Goal: Information Seeking & Learning: Learn about a topic

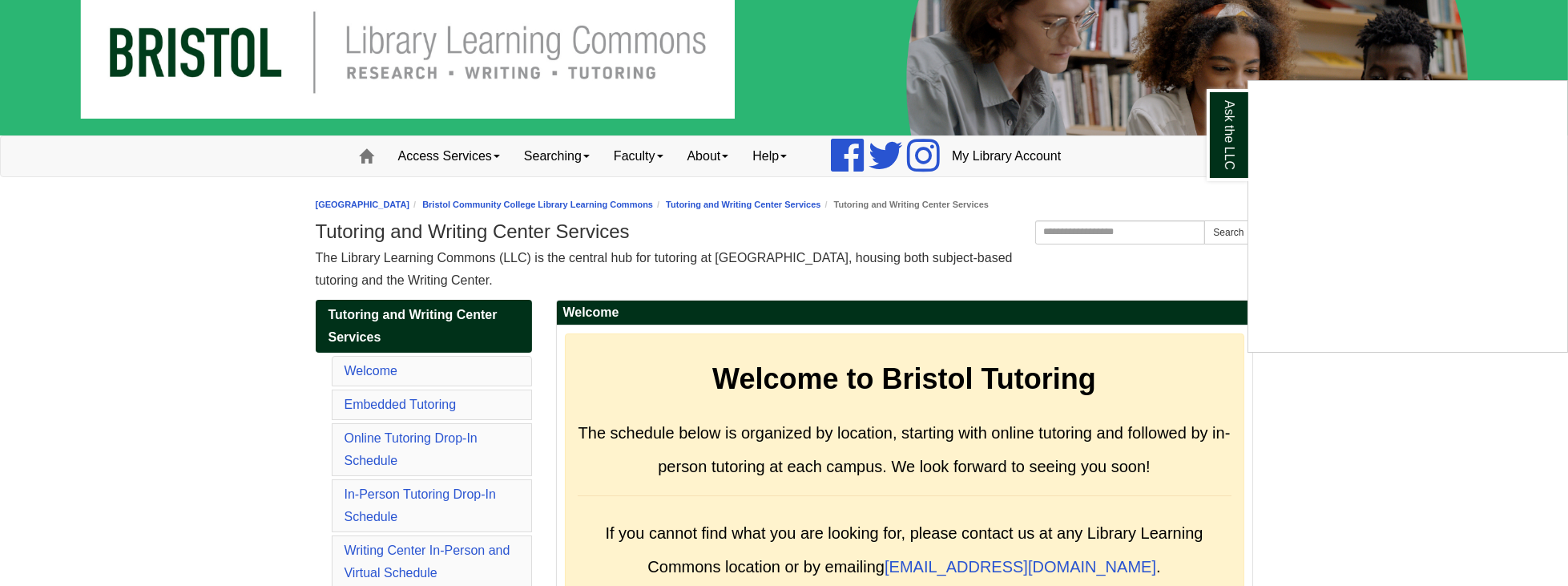
scroll to position [46, 0]
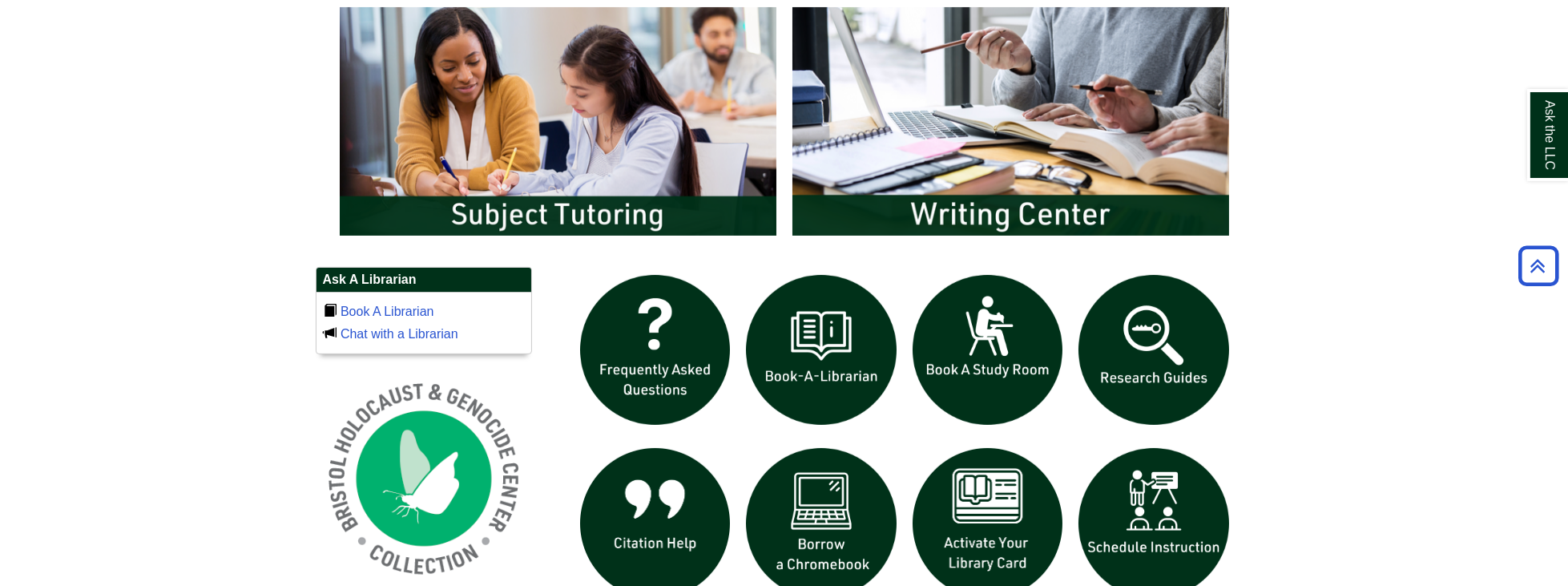
scroll to position [962, 0]
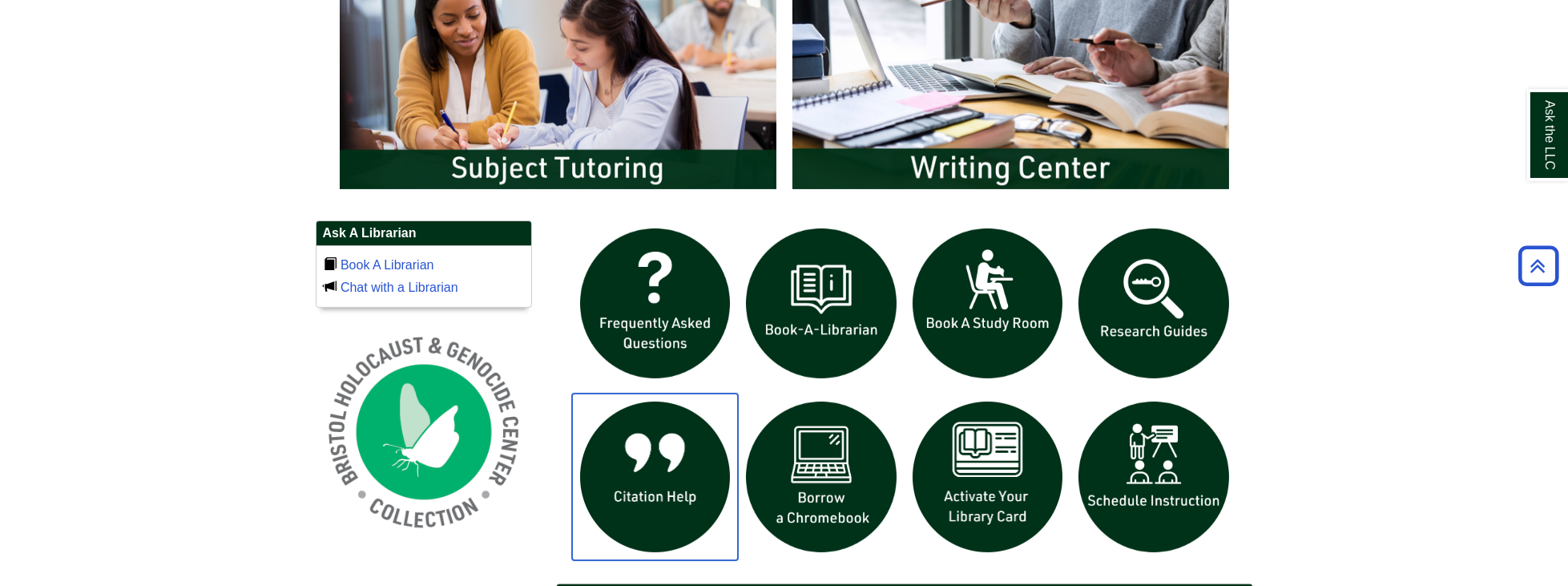
click at [687, 439] on img "slideshow" at bounding box center [655, 477] width 167 height 167
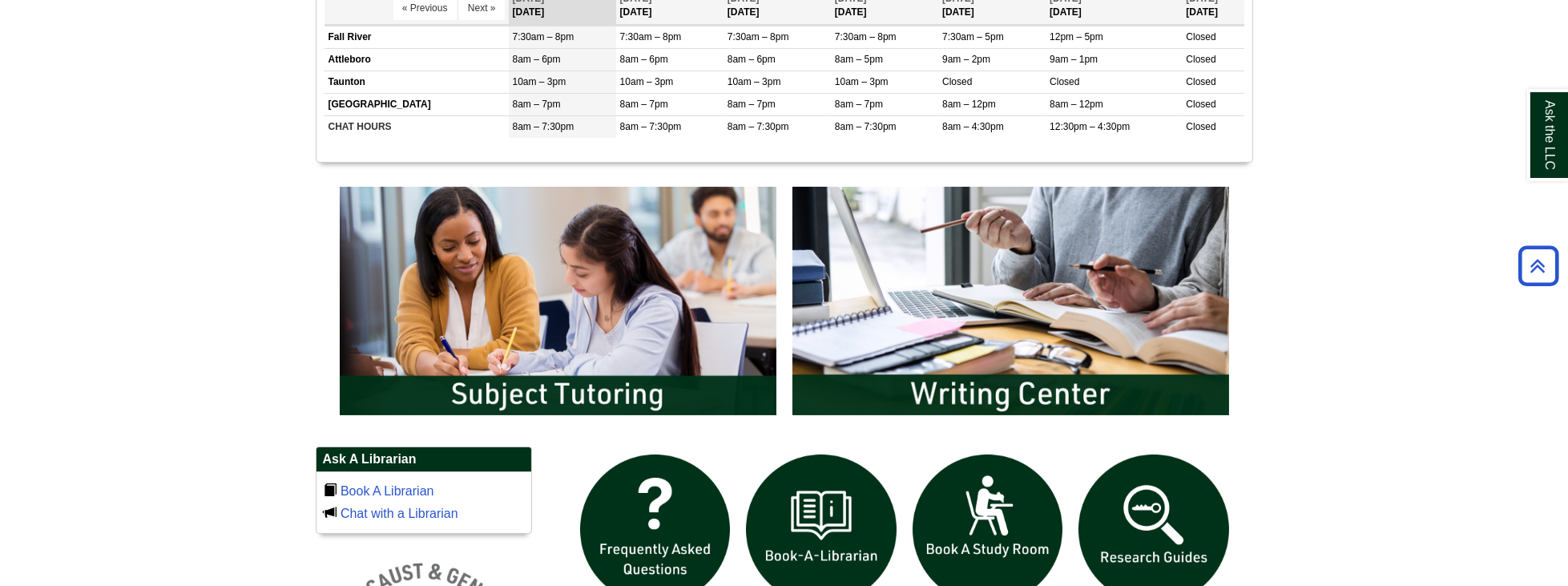
scroll to position [732, 0]
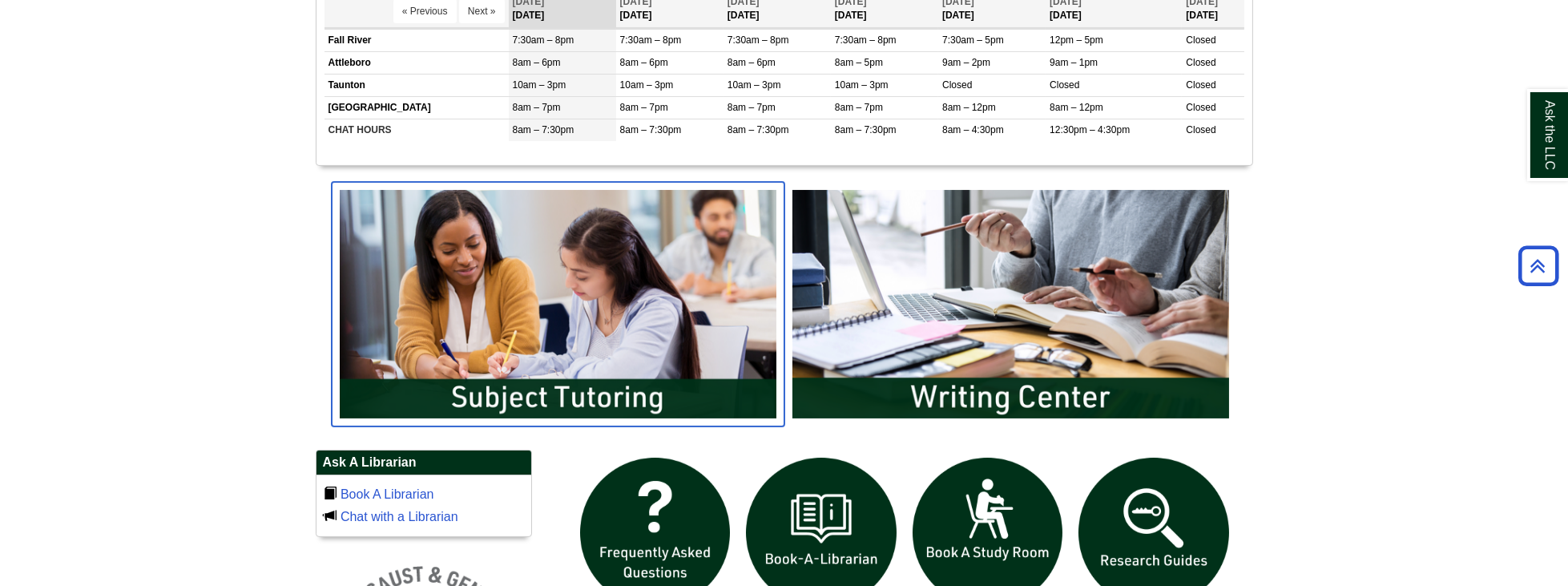
click at [628, 309] on img "slideshow" at bounding box center [558, 303] width 453 height 243
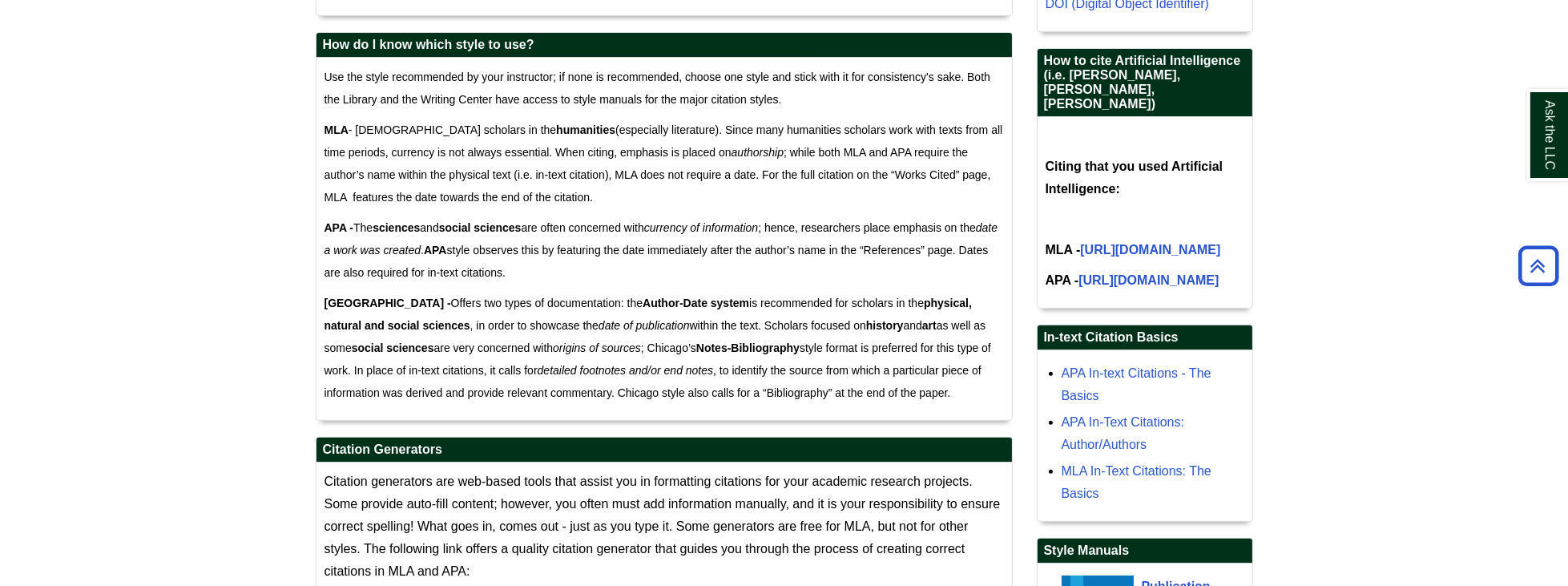
scroll to position [1007, 0]
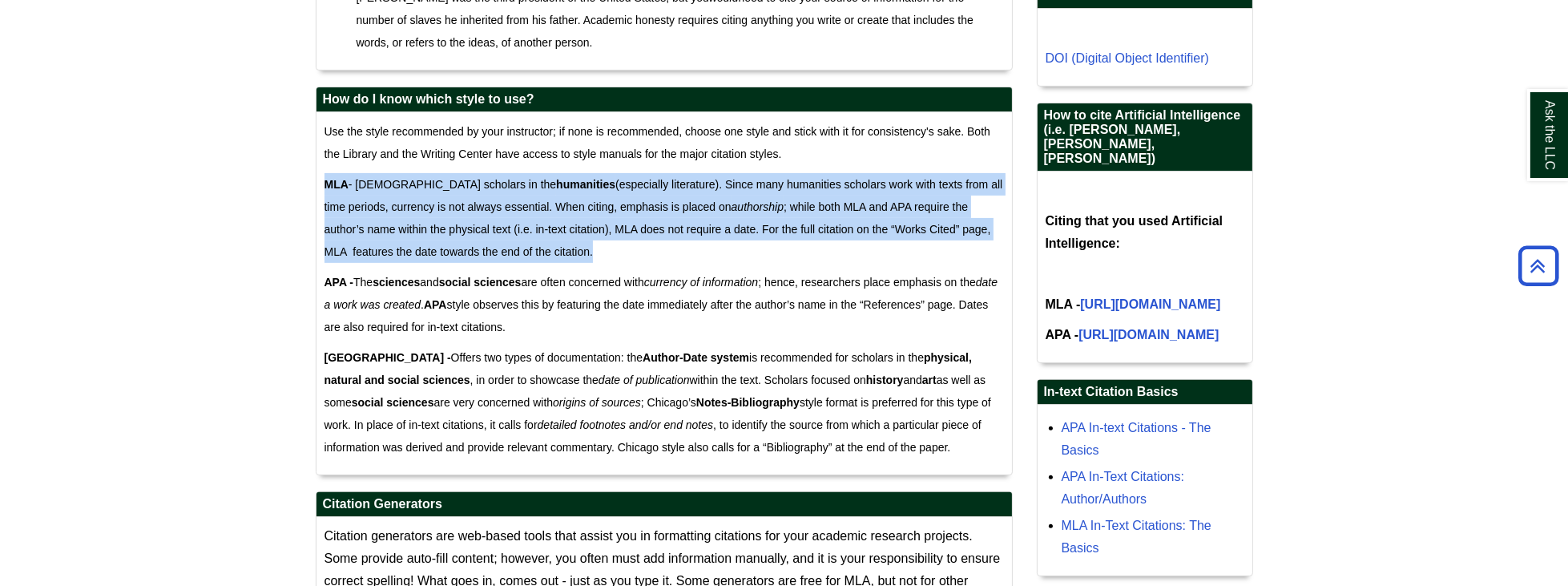
drag, startPoint x: 325, startPoint y: 178, endPoint x: 530, endPoint y: 259, distance: 220.4
click at [530, 259] on p "MLA - Serves scholars in the humanities (especially literature). Since many hum…" at bounding box center [664, 218] width 680 height 90
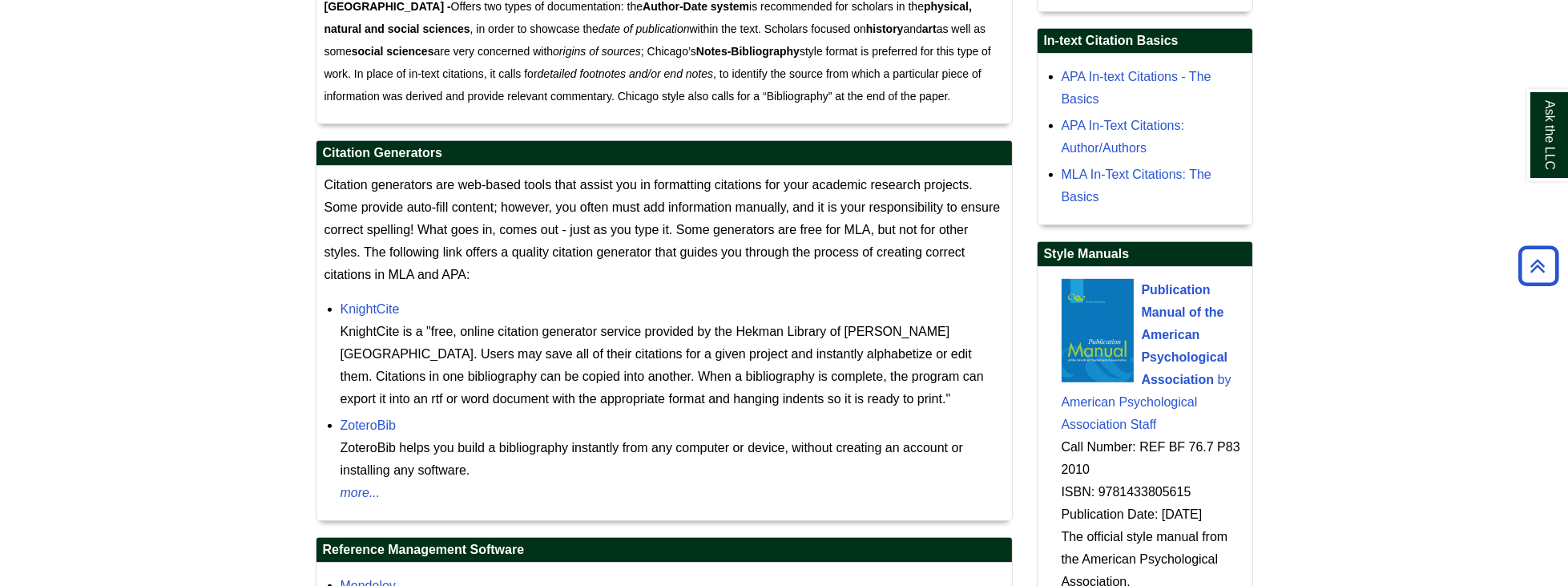
scroll to position [1373, 0]
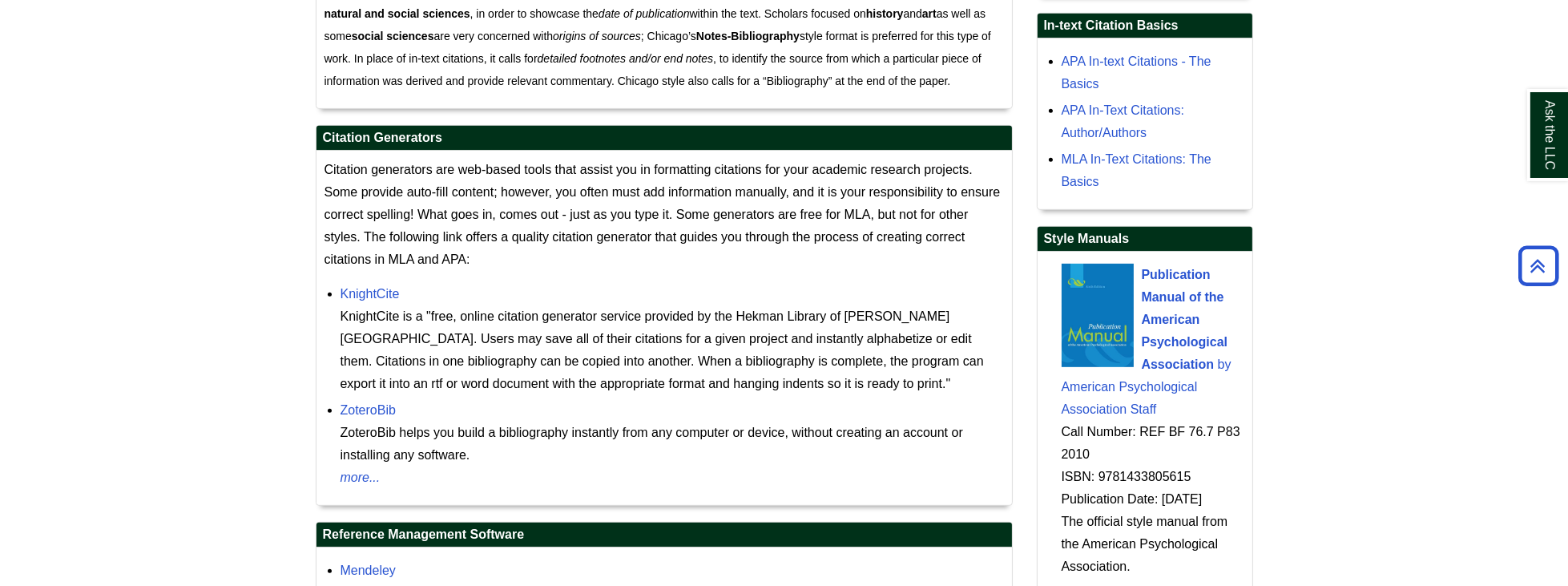
click at [530, 259] on p "Citation generators are web-based tools that assist you in formatting citations…" at bounding box center [664, 215] width 680 height 113
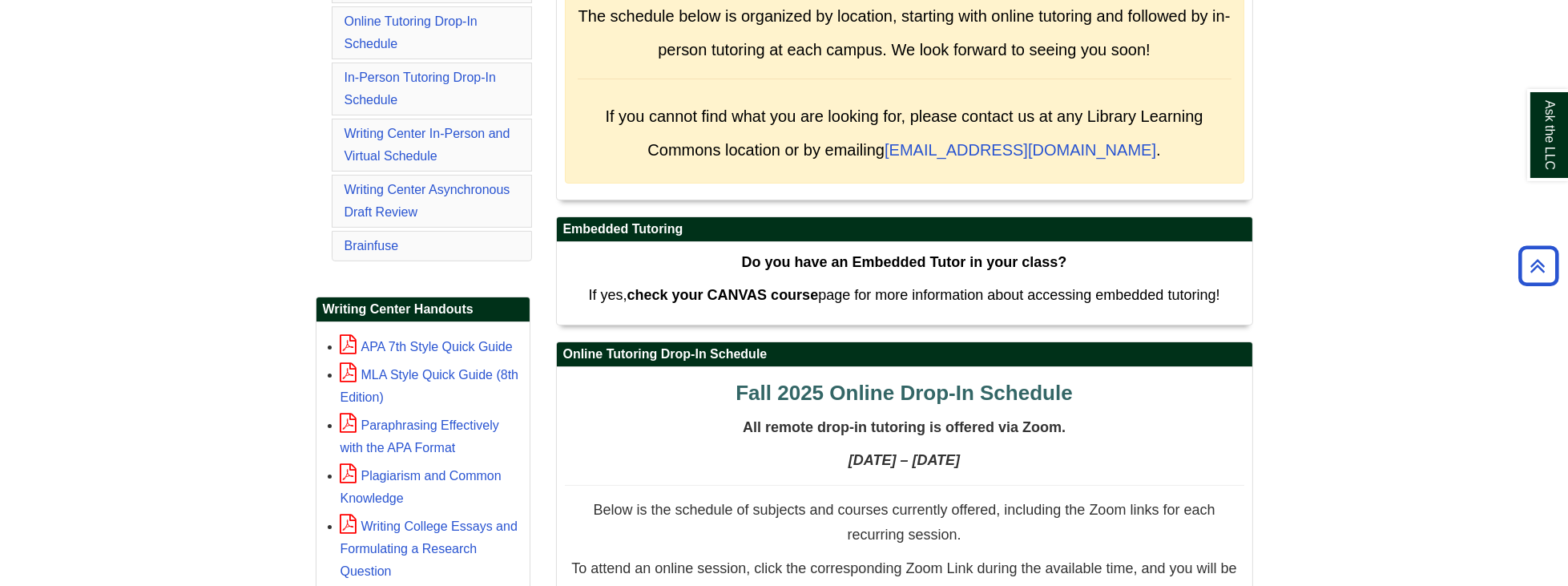
scroll to position [503, 0]
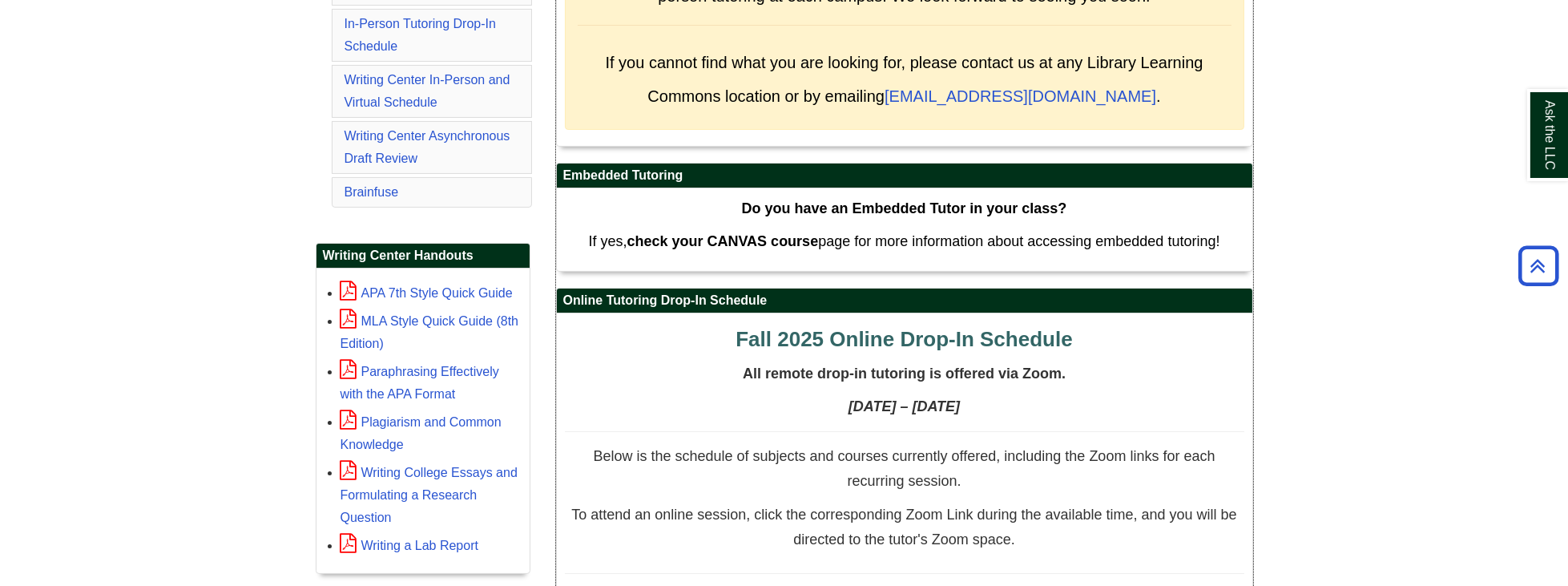
drag, startPoint x: 744, startPoint y: 199, endPoint x: 1226, endPoint y: 246, distance: 484.3
click at [1226, 246] on div "Do you have an Embedded Tutor in your class? If yes, check your CANVAS course p…" at bounding box center [904, 229] width 680 height 67
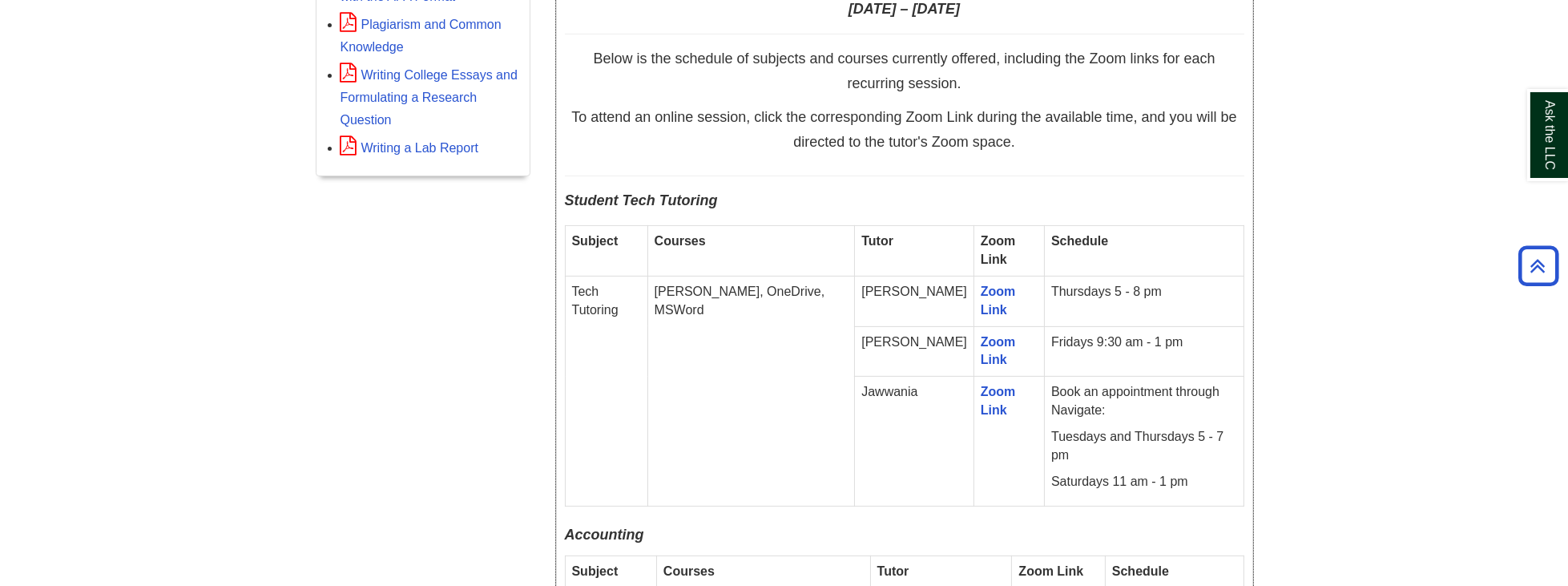
scroll to position [916, 0]
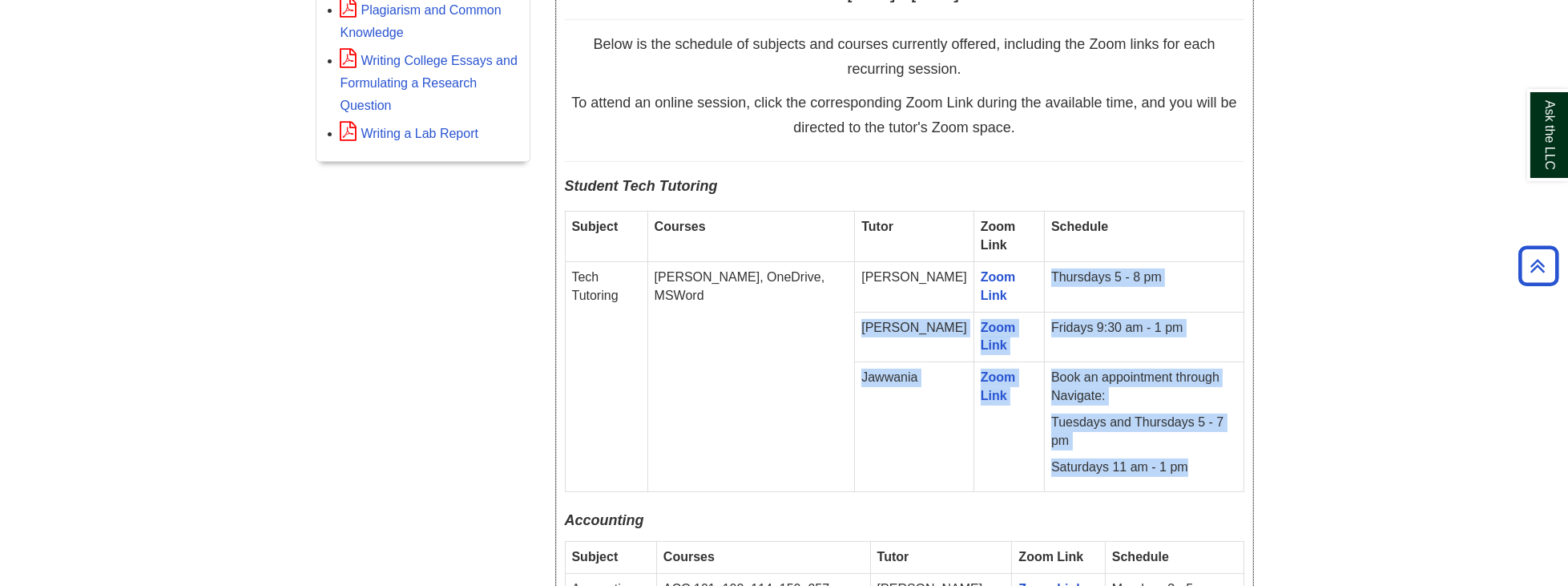
drag, startPoint x: 1012, startPoint y: 264, endPoint x: 1154, endPoint y: 425, distance: 214.7
click at [1154, 425] on tbody "Subject Courses Tutor Zoom Link Schedule Tech Tutoring e.g. Canvas, OneDrive, M…" at bounding box center [904, 351] width 679 height 279
click at [1154, 459] on p "Saturdays 11 am - 1 pm" at bounding box center [1143, 468] width 185 height 18
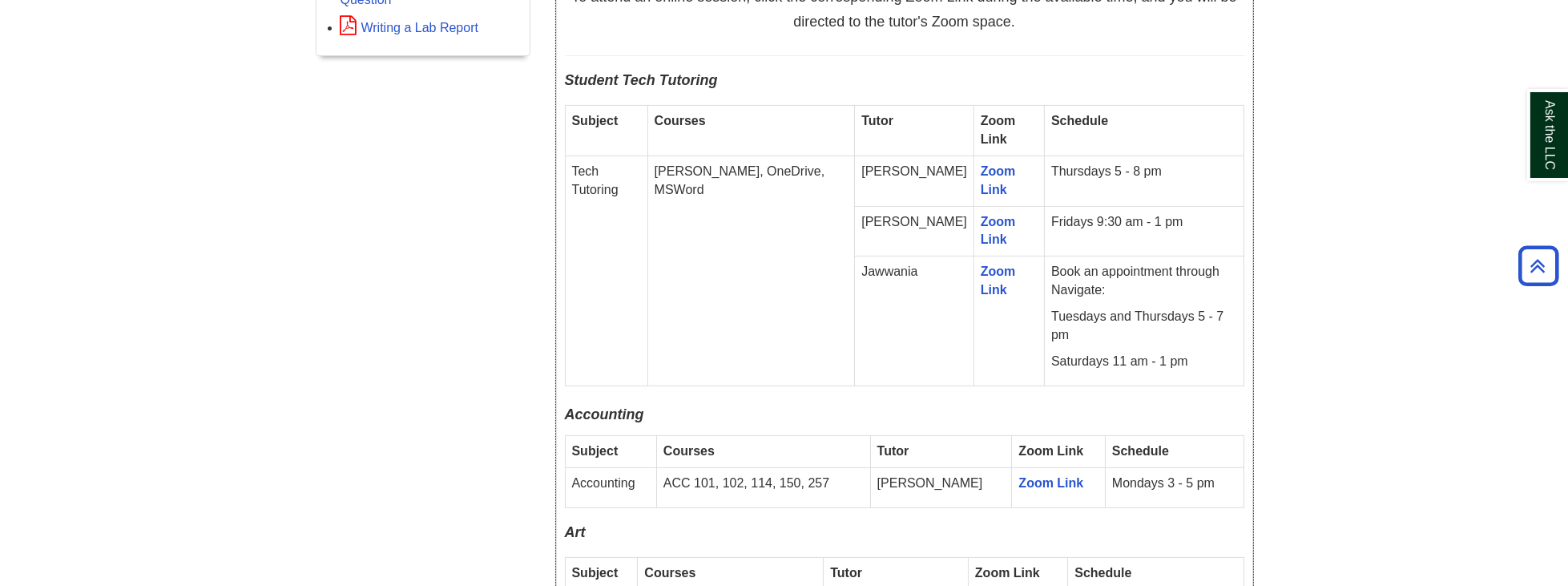
scroll to position [1008, 0]
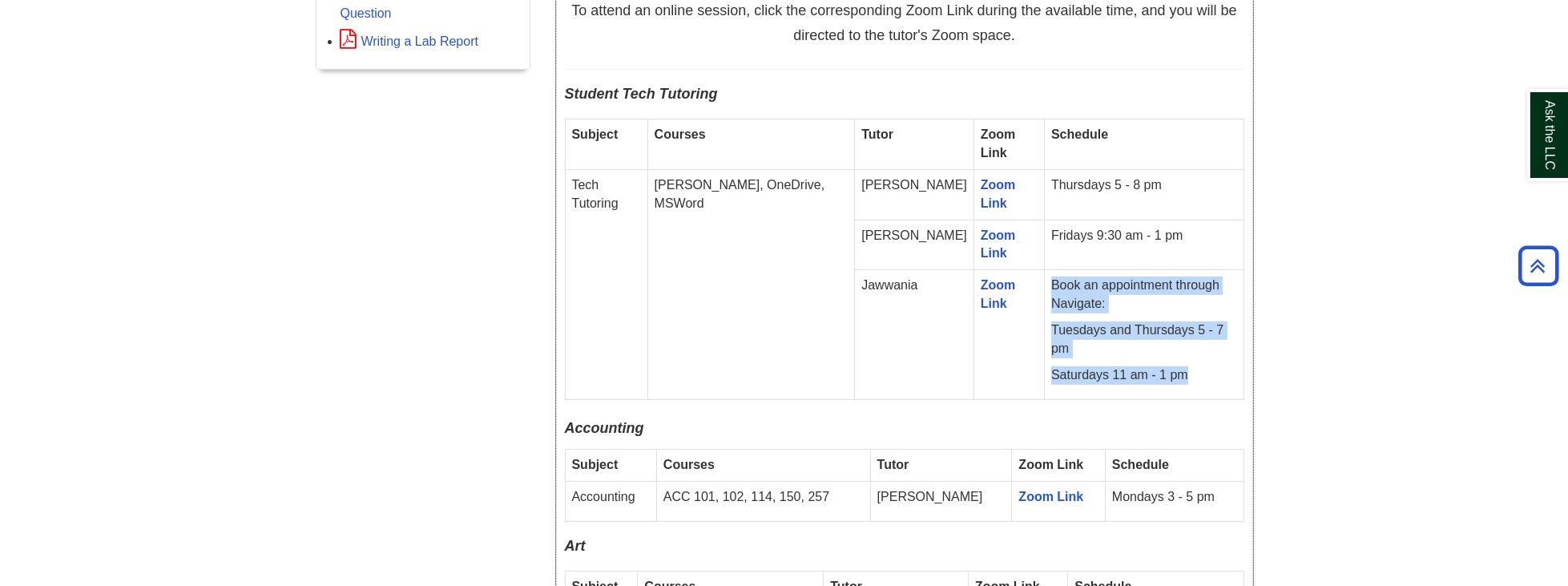
drag, startPoint x: 1148, startPoint y: 350, endPoint x: 1007, endPoint y: 285, distance: 155.3
click at [1045, 285] on td "Book an appointment through Navigate: Tuesdays and Thursdays 5 - 7 pm Saturdays…" at bounding box center [1144, 335] width 199 height 129
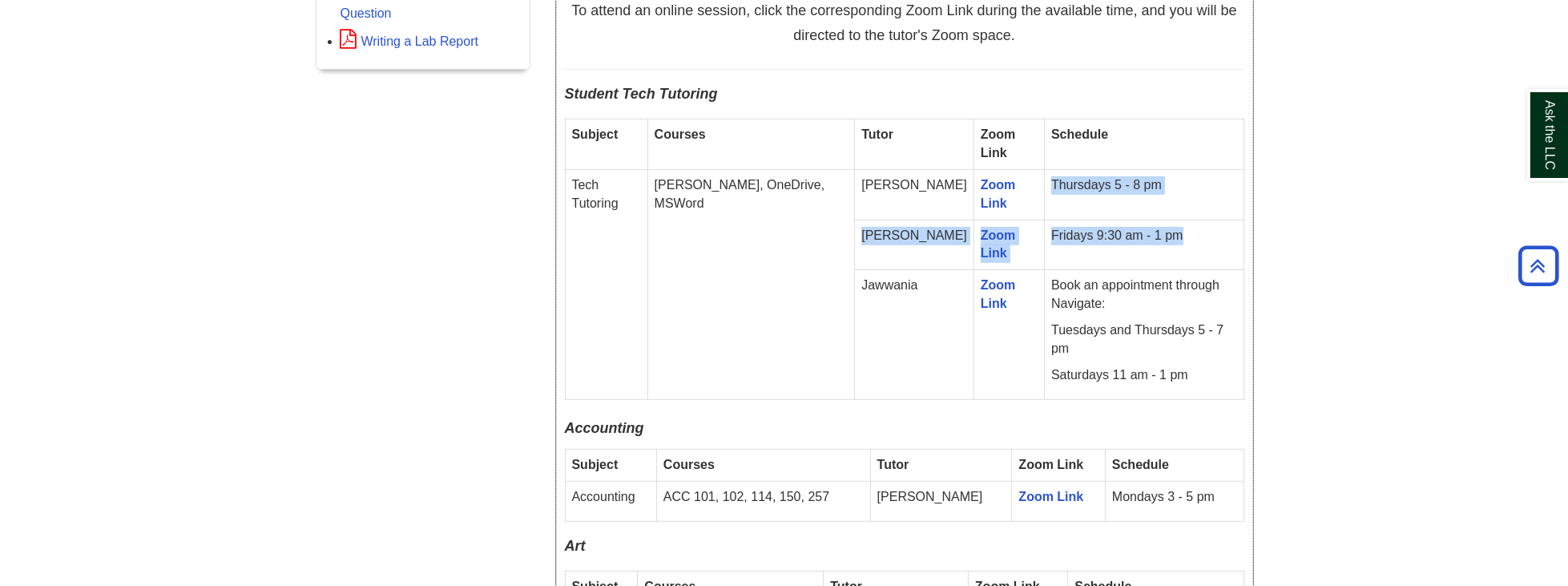
drag, startPoint x: 1012, startPoint y: 174, endPoint x: 1157, endPoint y: 228, distance: 154.7
click at [1157, 228] on tbody "Subject Courses Tutor Zoom Link Schedule Tech Tutoring e.g. Canvas, OneDrive, M…" at bounding box center [904, 259] width 679 height 279
click at [1157, 228] on p "Fridays 9:30 am - 1 pm" at bounding box center [1143, 236] width 185 height 18
drag, startPoint x: 1155, startPoint y: 228, endPoint x: 865, endPoint y: 172, distance: 295.4
click at [865, 172] on tbody "Subject Courses Tutor Zoom Link Schedule Tech Tutoring e.g. Canvas, OneDrive, M…" at bounding box center [904, 259] width 679 height 279
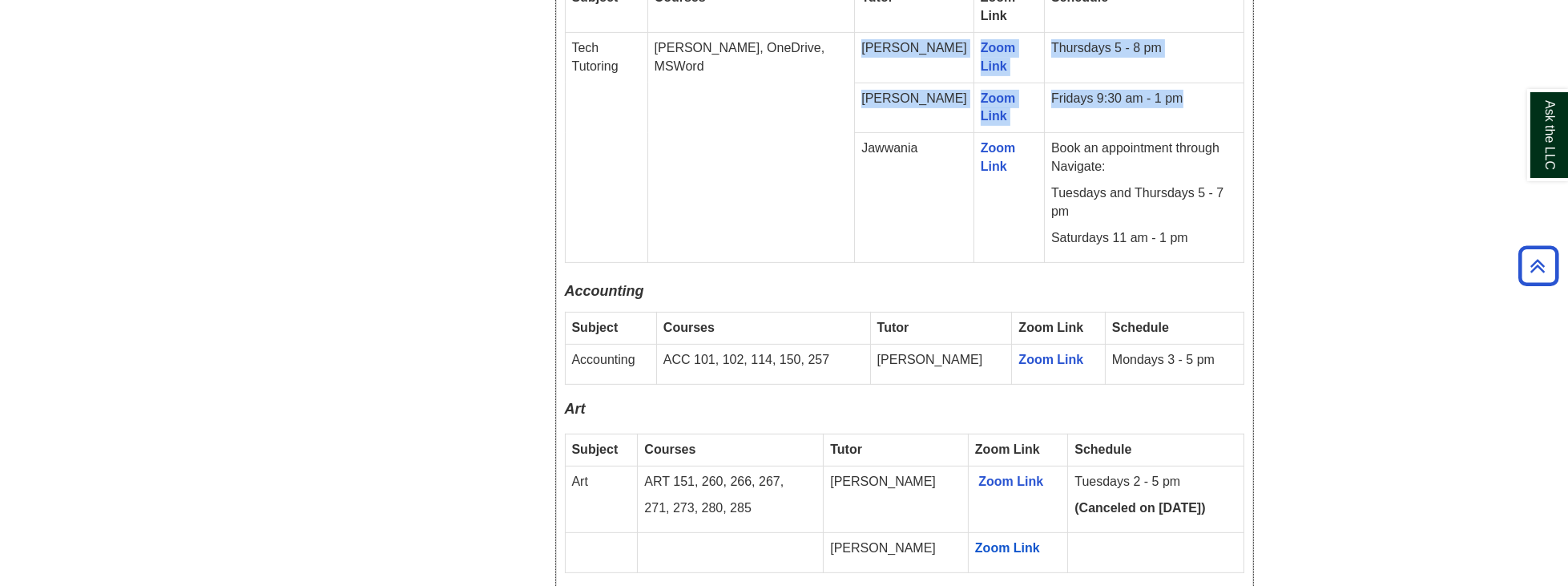
scroll to position [1190, 0]
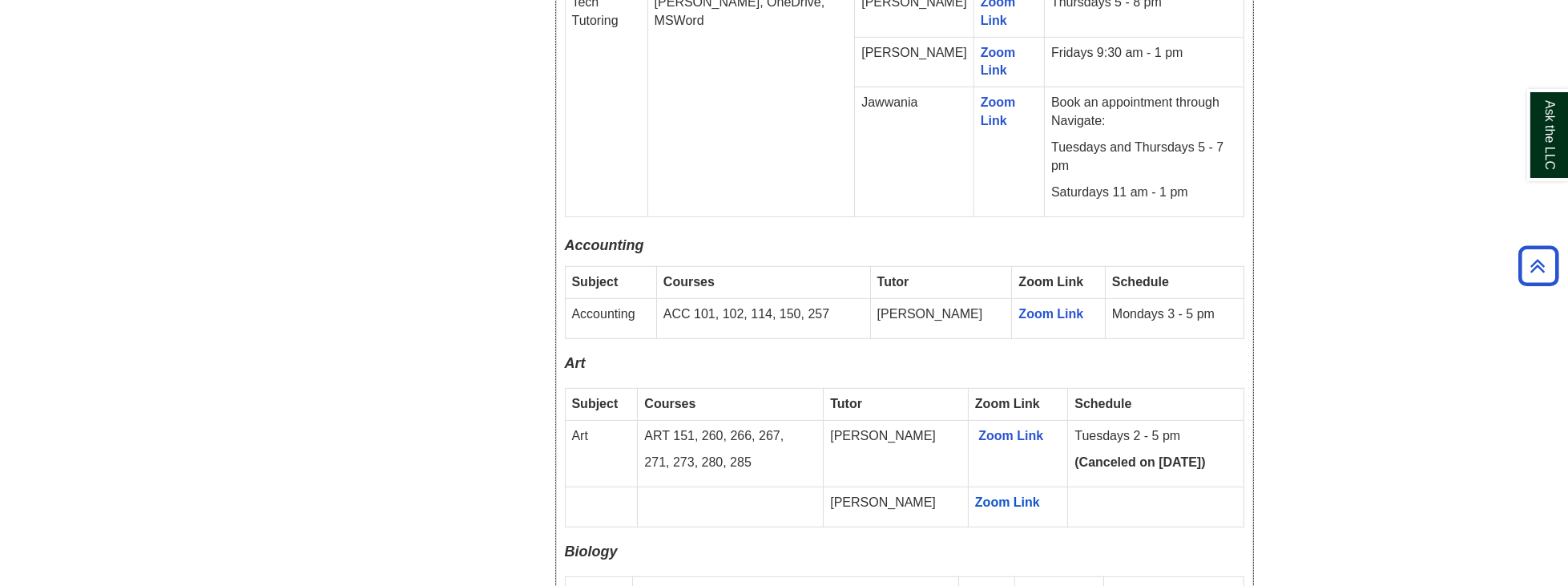
drag, startPoint x: 1100, startPoint y: 288, endPoint x: 1213, endPoint y: 300, distance: 113.6
click at [1213, 300] on td "Mondays 3 - 5 pm" at bounding box center [1174, 318] width 139 height 40
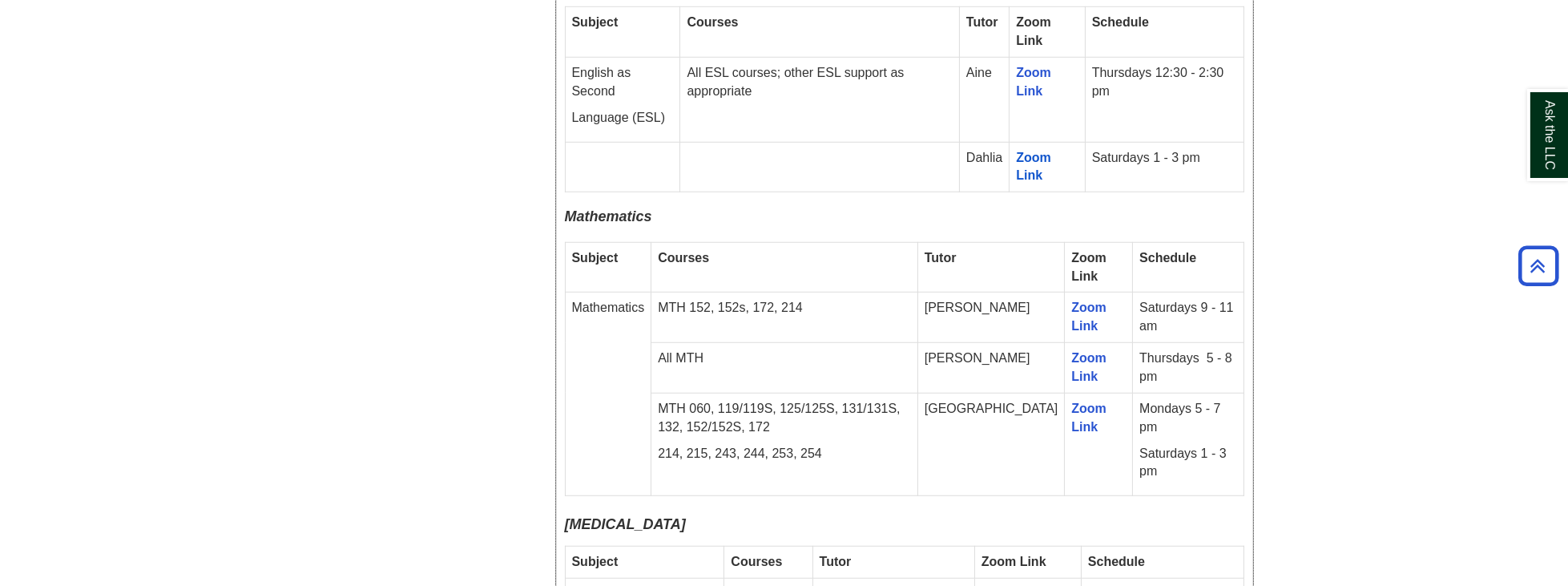
scroll to position [2381, 0]
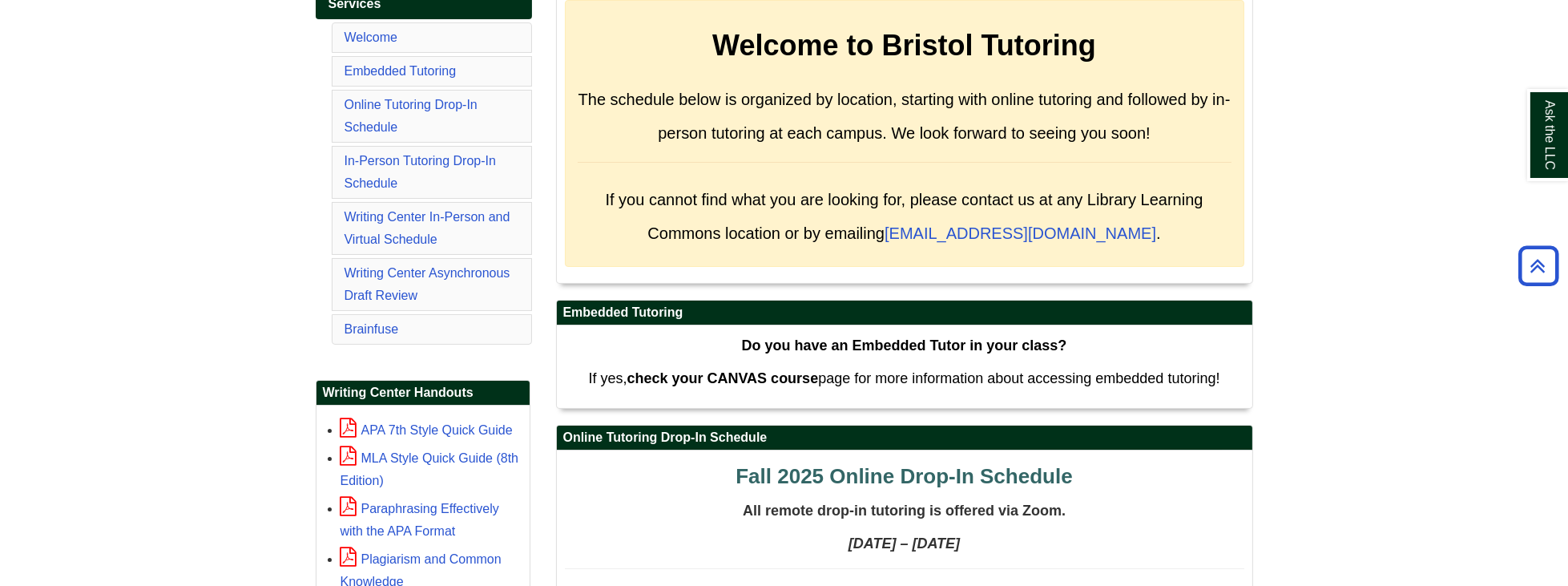
scroll to position [0, 0]
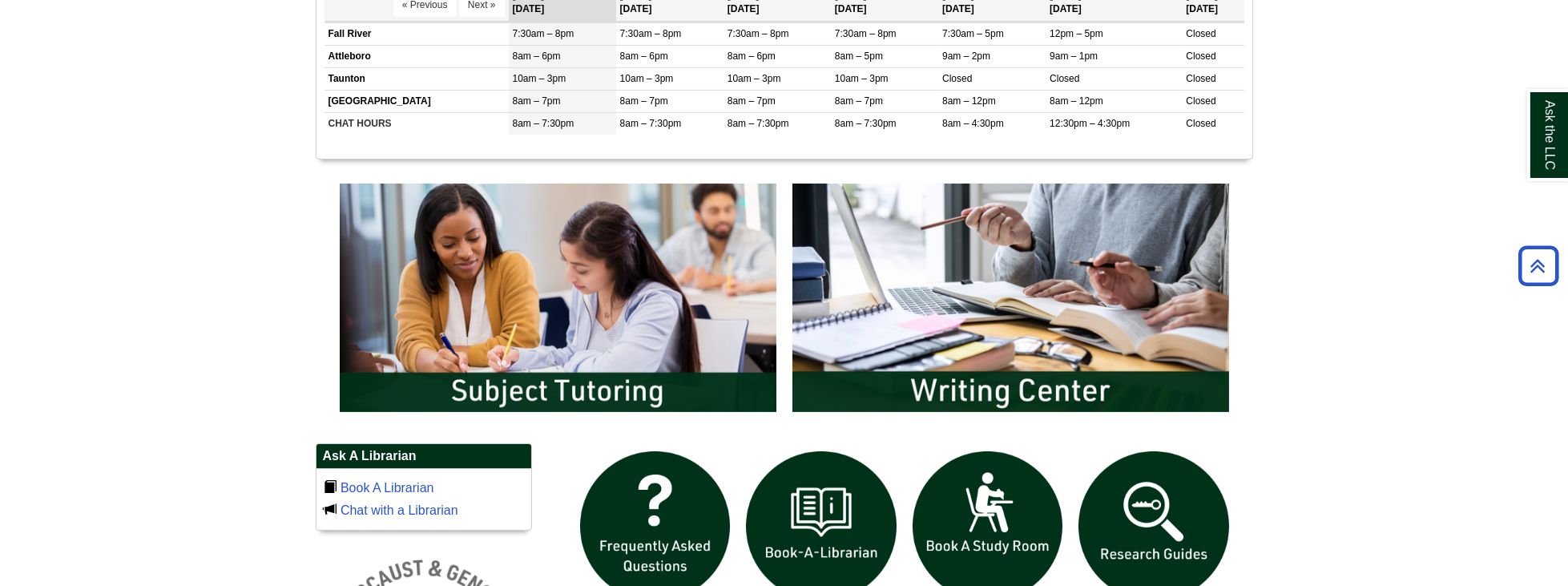
scroll to position [732, 0]
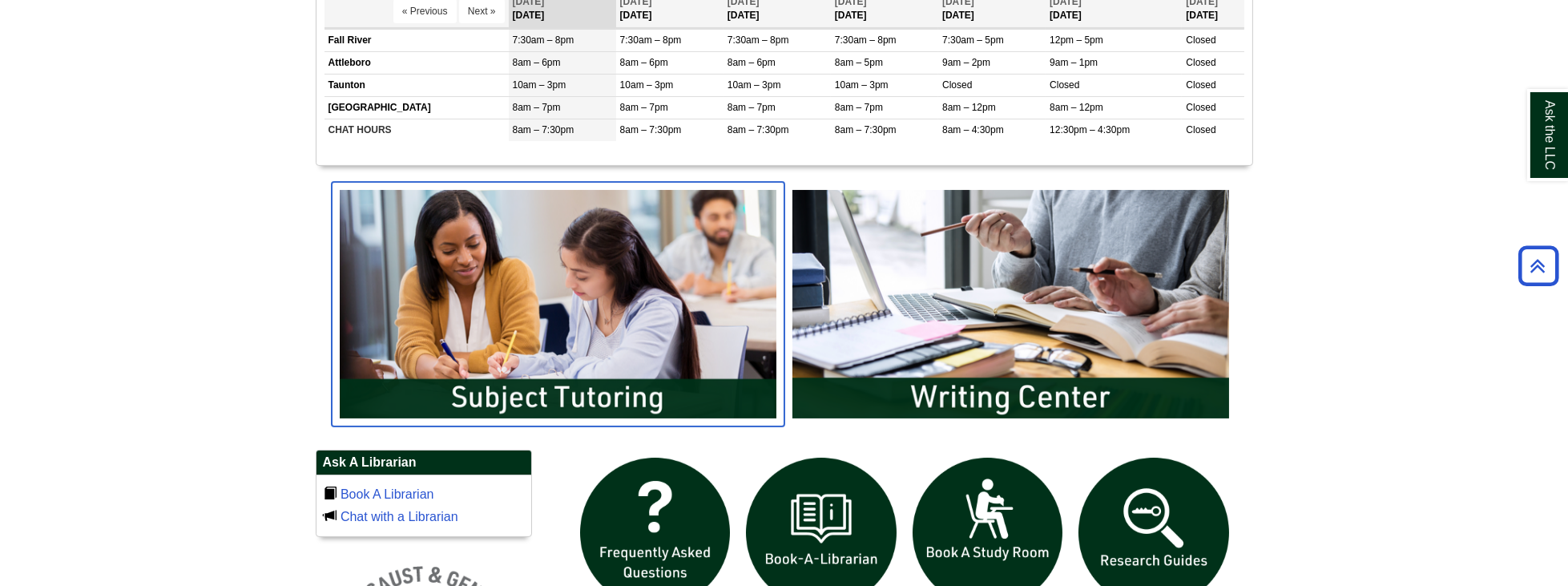
click at [619, 316] on img "slideshow" at bounding box center [558, 303] width 453 height 243
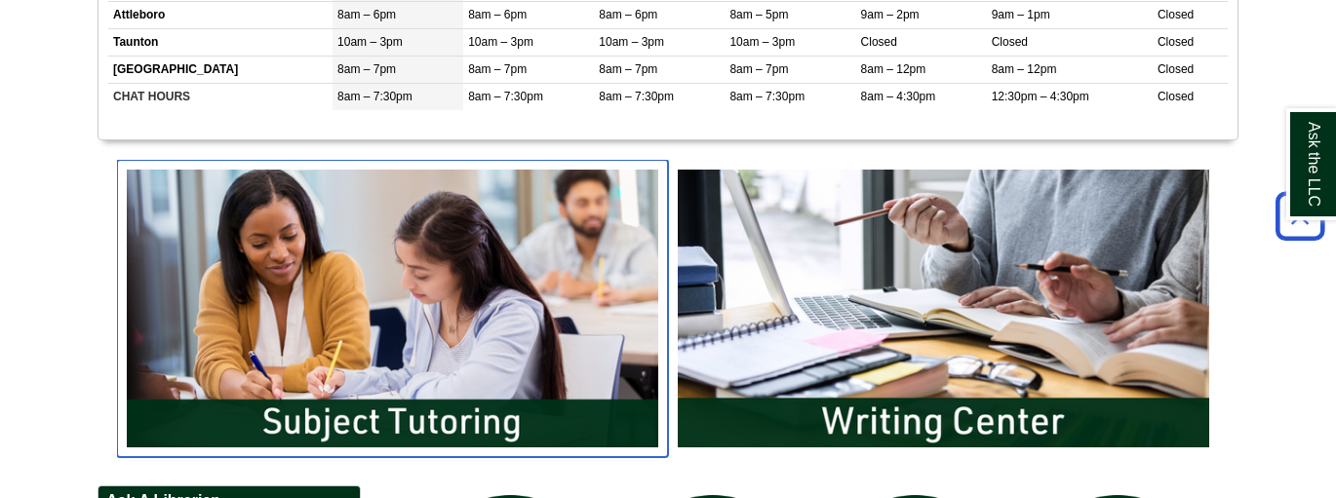
scroll to position [10, 9]
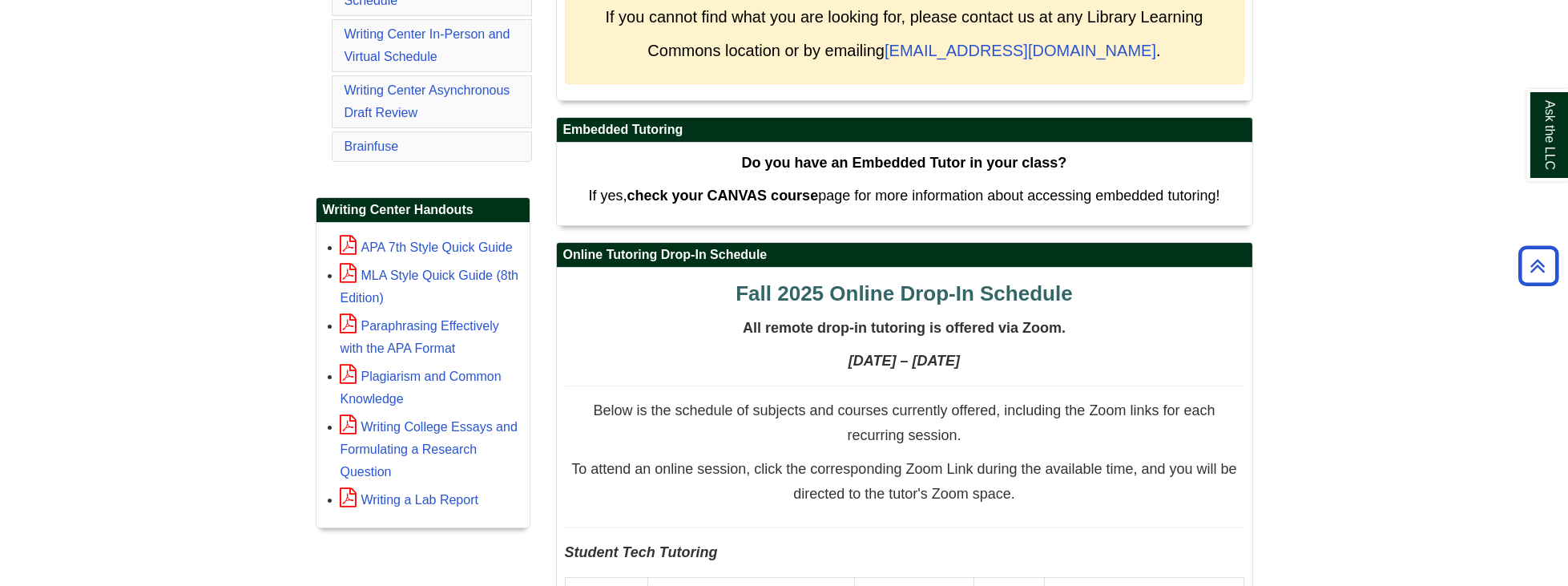
scroll to position [503, 0]
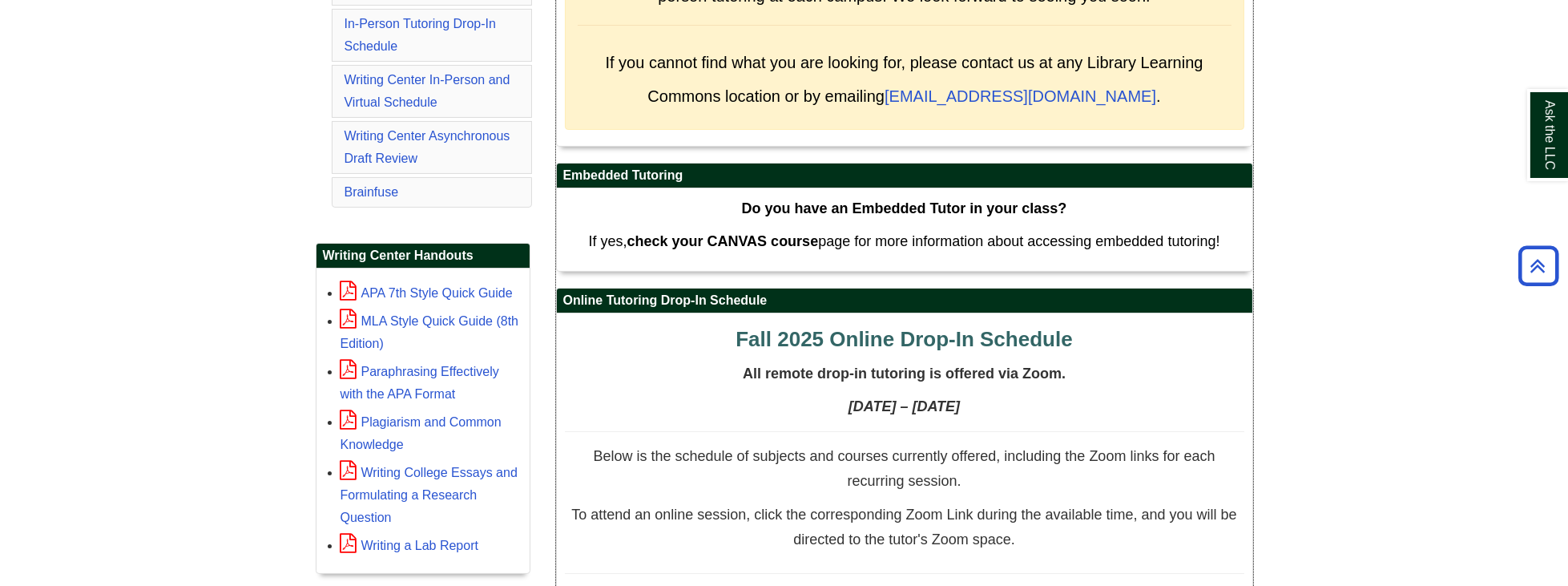
click at [883, 201] on strong "Do you have an Embedded Tutor in your class?" at bounding box center [905, 209] width 325 height 16
click at [875, 261] on div "Do you have an Embedded Tutor in your class? If yes, check your CANVAS course p…" at bounding box center [905, 229] width 695 height 82
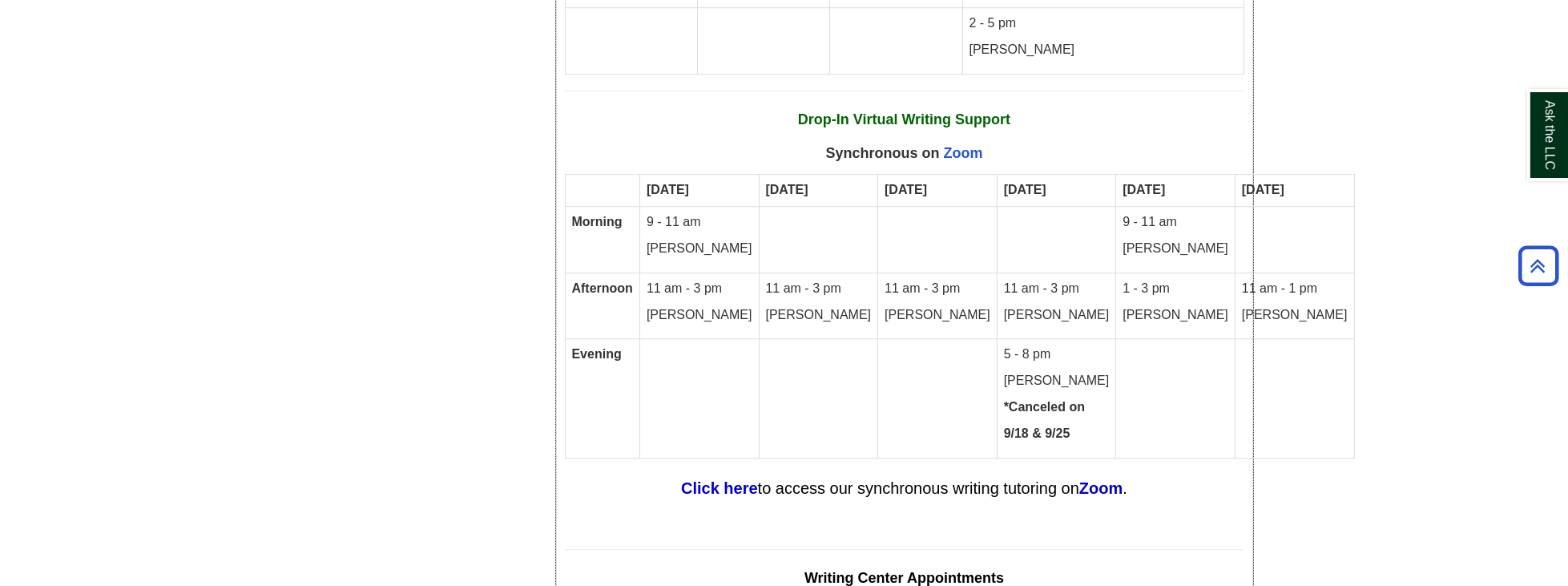
scroll to position [8655, 0]
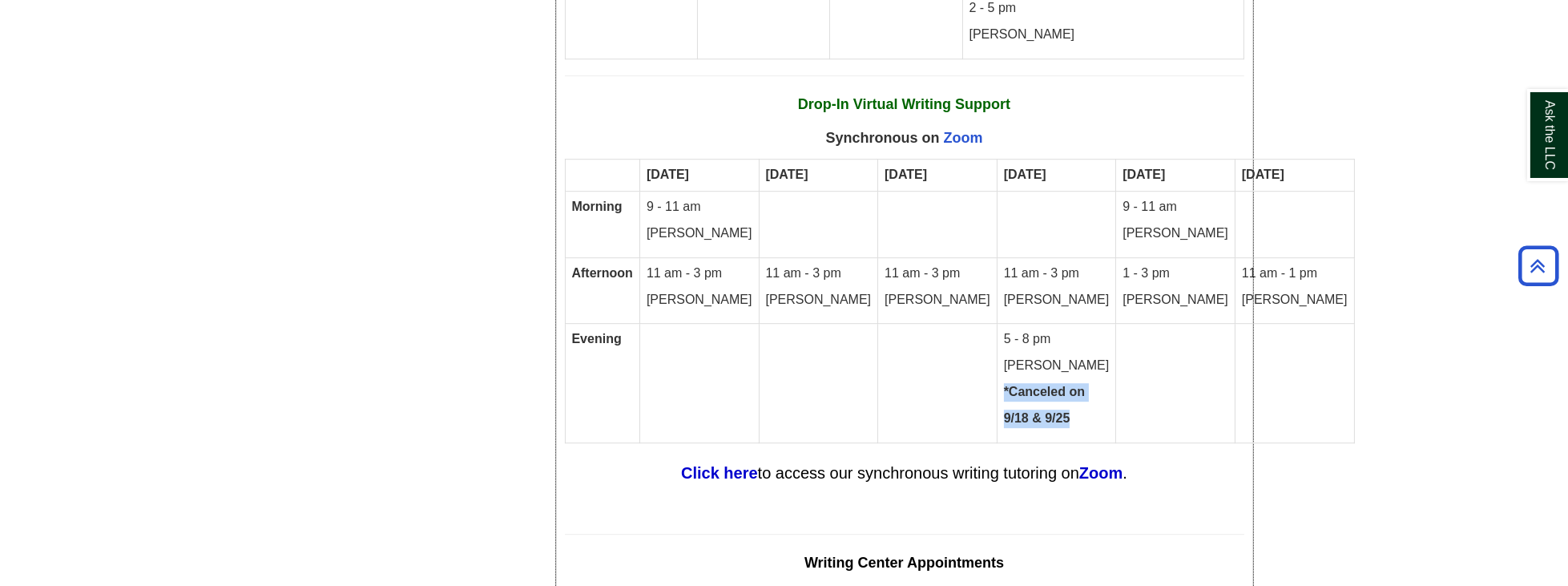
drag, startPoint x: 960, startPoint y: 261, endPoint x: 1033, endPoint y: 290, distance: 78.5
click at [1033, 324] on td "5 - 8 pm Lucy *Canceled on 9/18 & 9/25" at bounding box center [1056, 383] width 119 height 118
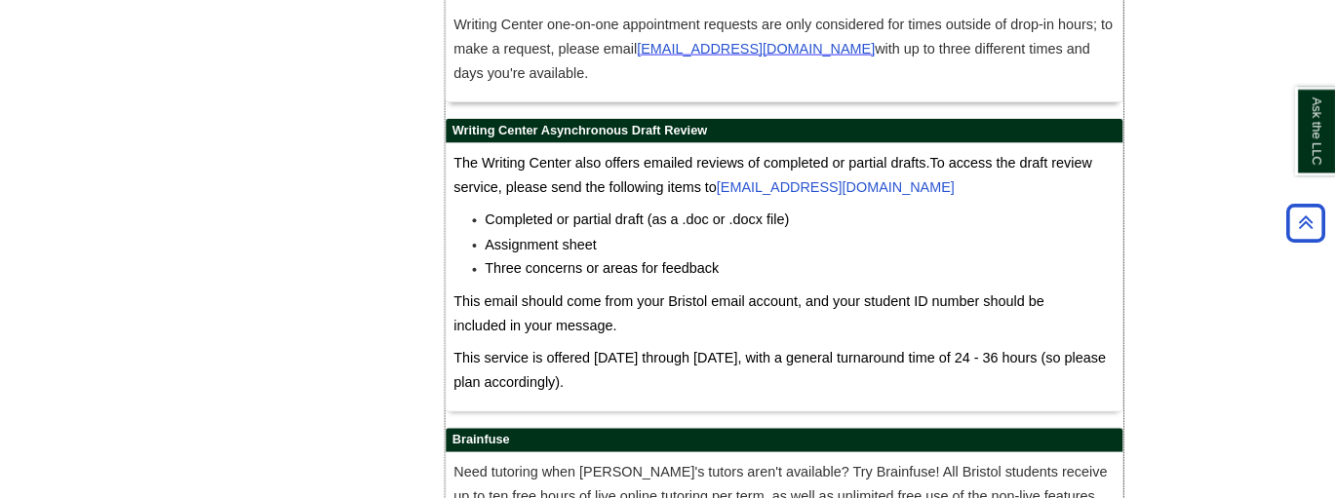
scroll to position [11199, 0]
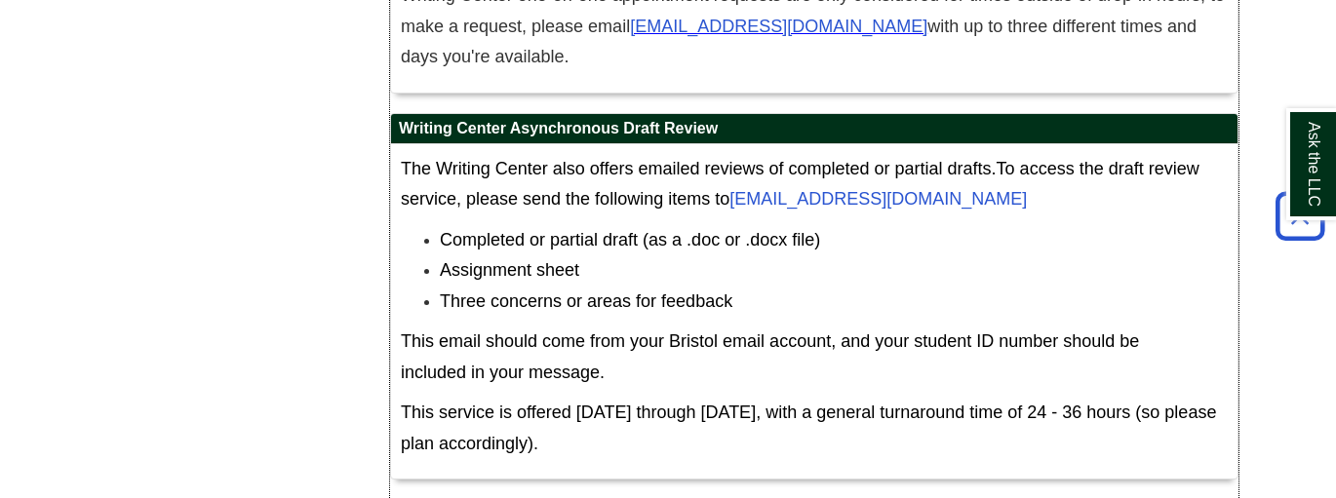
click at [580, 230] on span "Completed or partial draft (as a .doc or .docx file)" at bounding box center [630, 240] width 380 height 20
click at [622, 230] on span "Completed or partial draft (as a .doc or .docx file)" at bounding box center [630, 240] width 380 height 20
drag, startPoint x: 588, startPoint y: 144, endPoint x: 427, endPoint y: 136, distance: 161.1
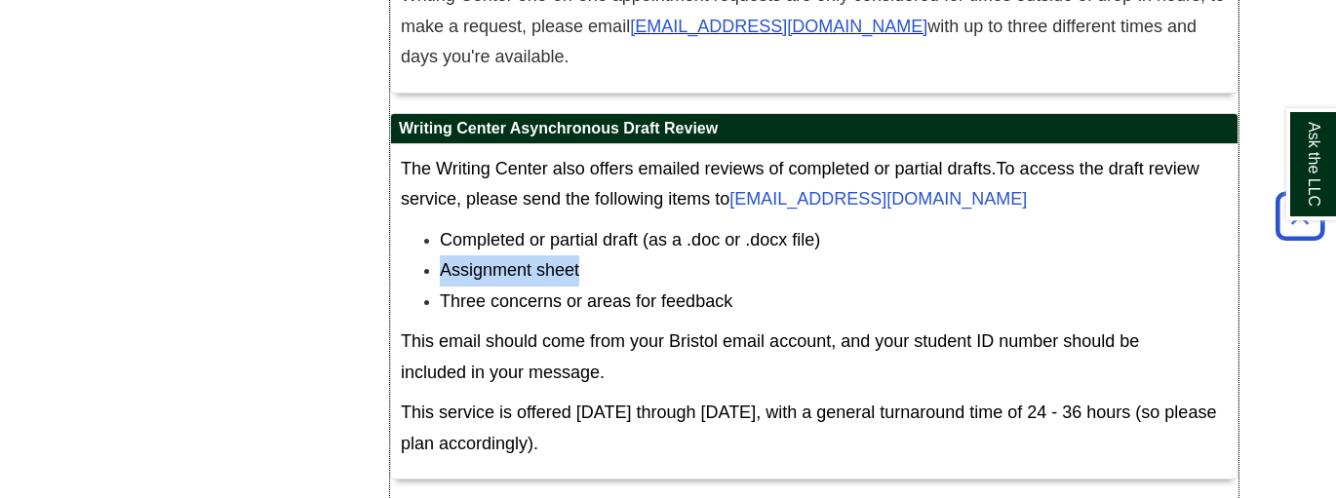
click at [440, 255] on li "Assignment sheet" at bounding box center [834, 270] width 788 height 31
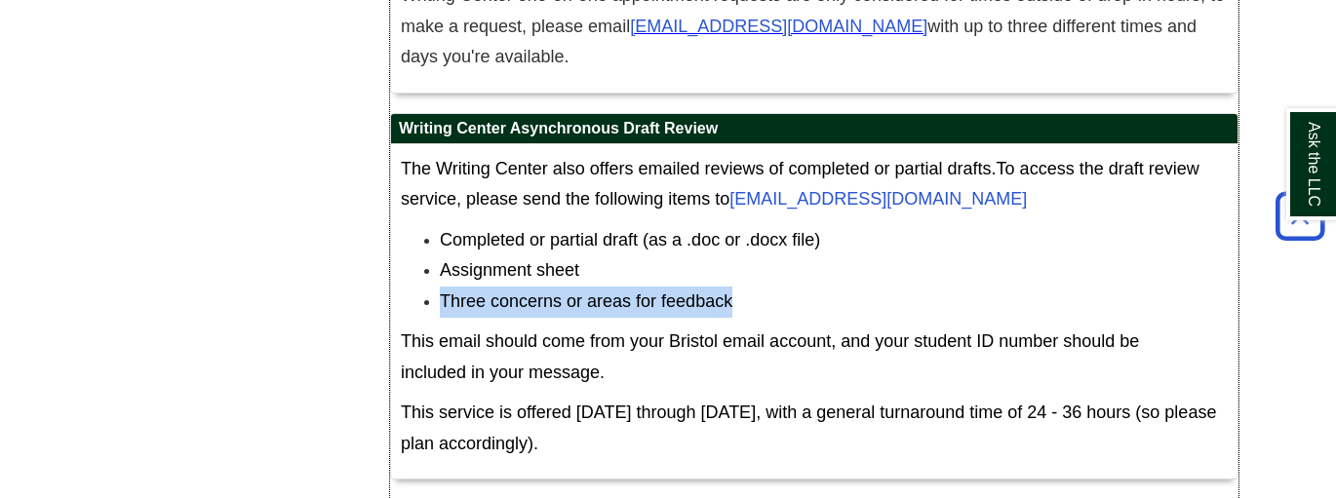
drag, startPoint x: 410, startPoint y: 171, endPoint x: 751, endPoint y: 184, distance: 341.5
click at [751, 225] on ul "Completed or partial draft (as a .doc or .docx file) Assignment sheet Three con…" at bounding box center [814, 271] width 827 height 93
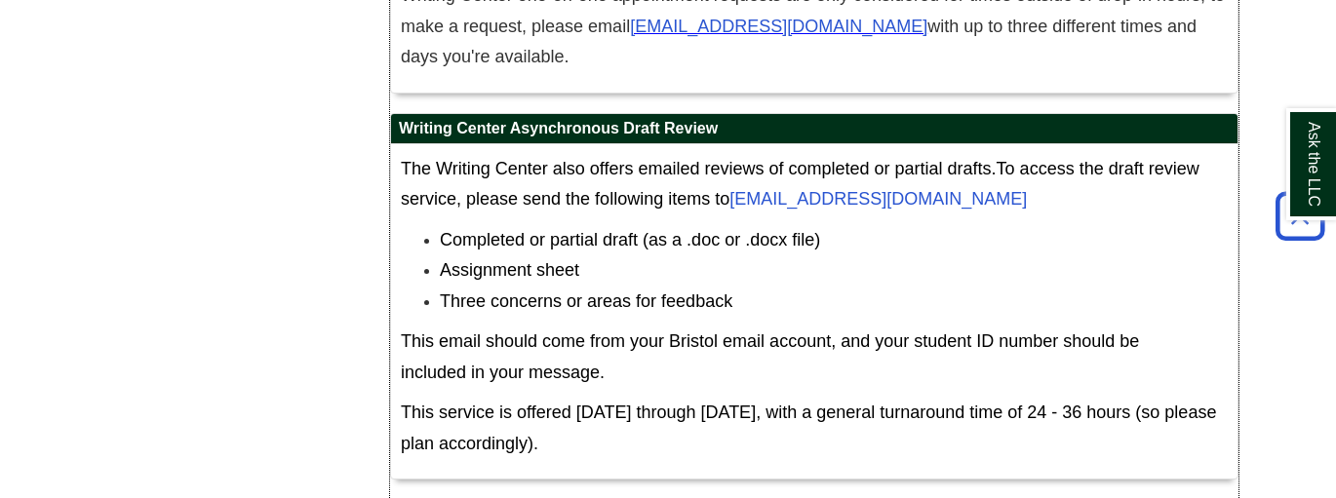
click at [695, 332] on span "This email should come from your Bristol email account, and your student ID num…" at bounding box center [770, 357] width 738 height 51
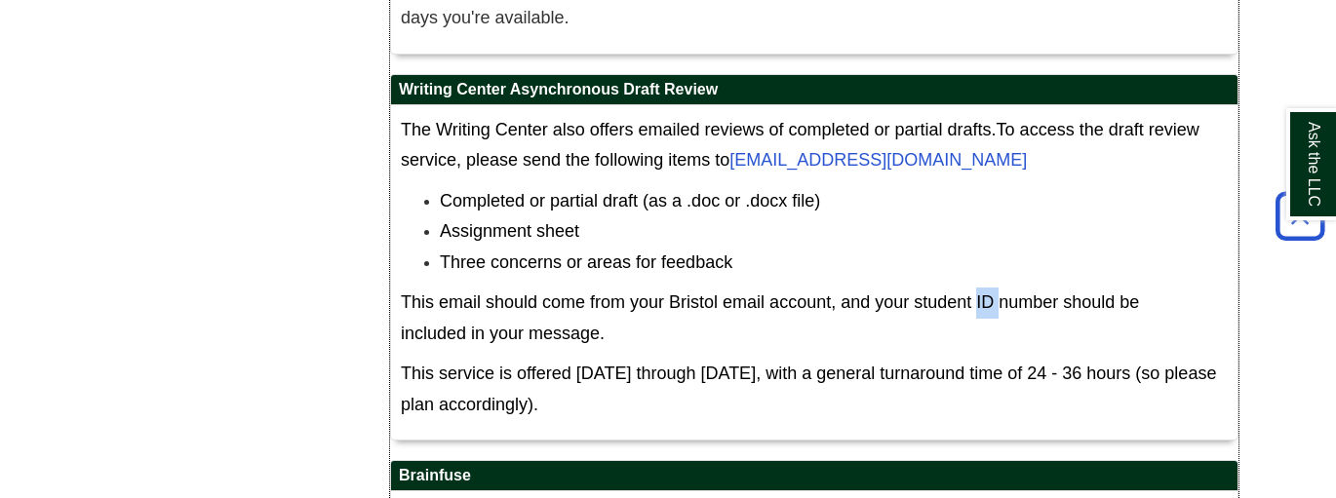
drag, startPoint x: 977, startPoint y: 177, endPoint x: 997, endPoint y: 182, distance: 20.1
click at [997, 293] on span "This email should come from your Bristol email account, and your student ID num…" at bounding box center [770, 318] width 738 height 51
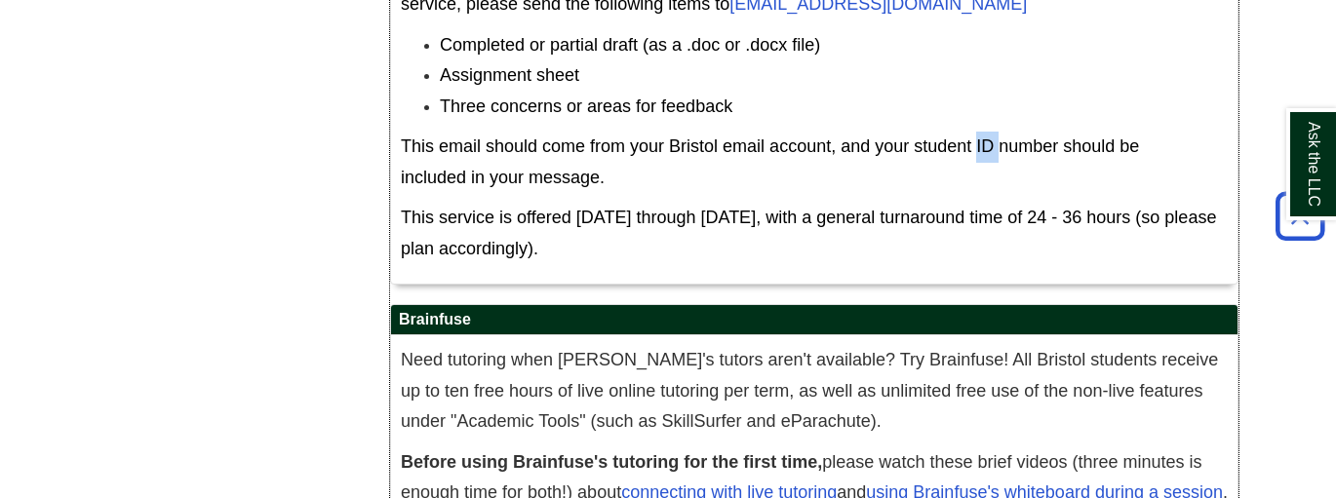
scroll to position [11440, 0]
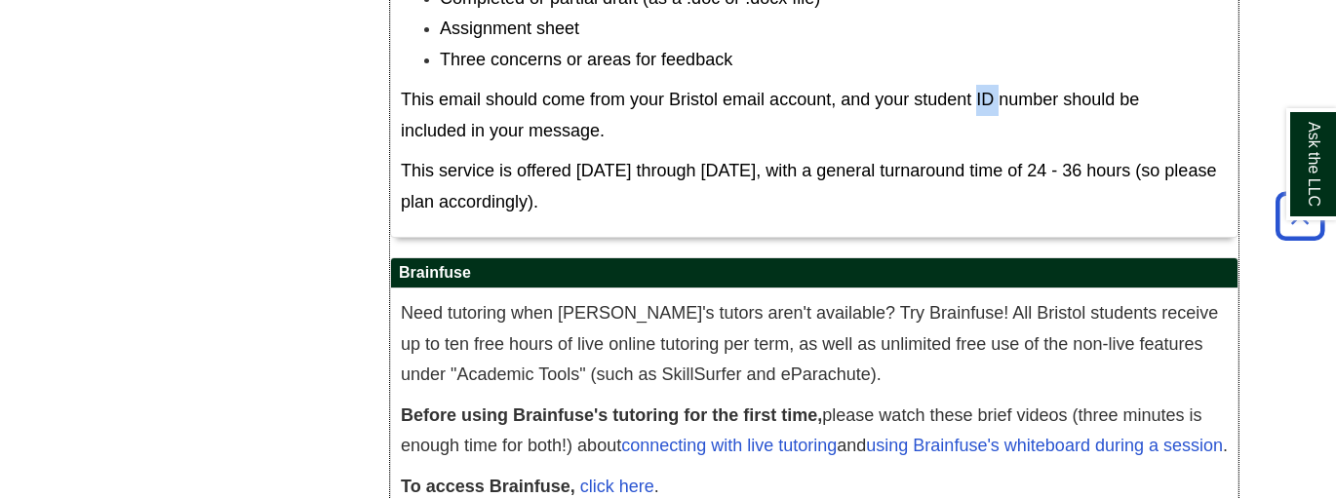
drag, startPoint x: 401, startPoint y: 152, endPoint x: 694, endPoint y: 410, distance: 390.4
click at [694, 410] on div "Brainfuse Need tutoring when Bristol's tutors aren't available? Try Brainfuse! …" at bounding box center [814, 389] width 848 height 265
click at [678, 401] on p "Before using Brainfuse's tutoring for the first time, please watch these brief …" at bounding box center [814, 431] width 827 height 61
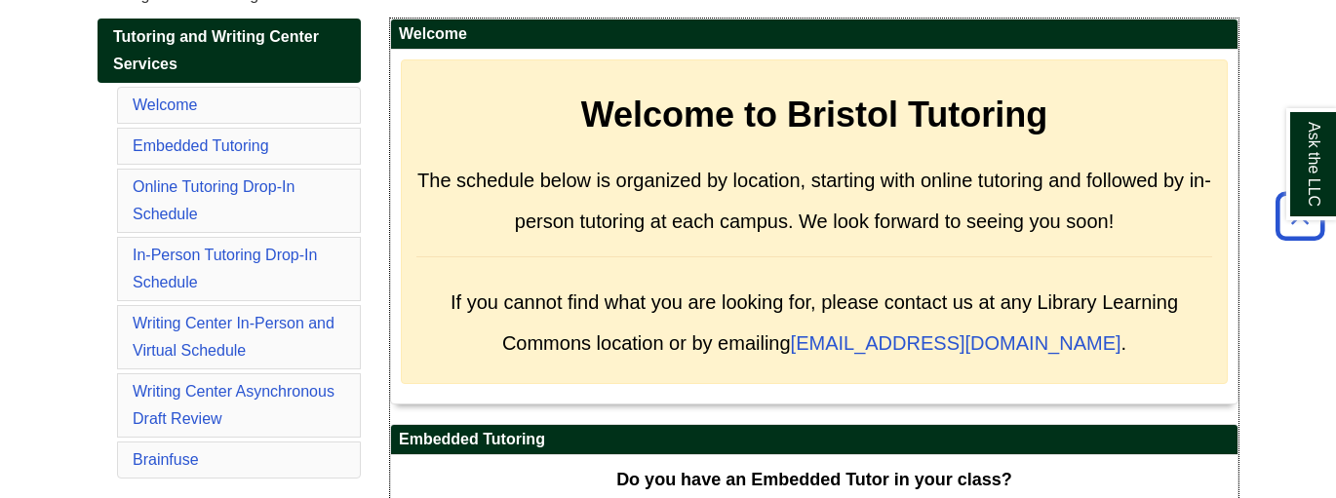
scroll to position [286, 0]
